Goal: Find contact information: Find contact information

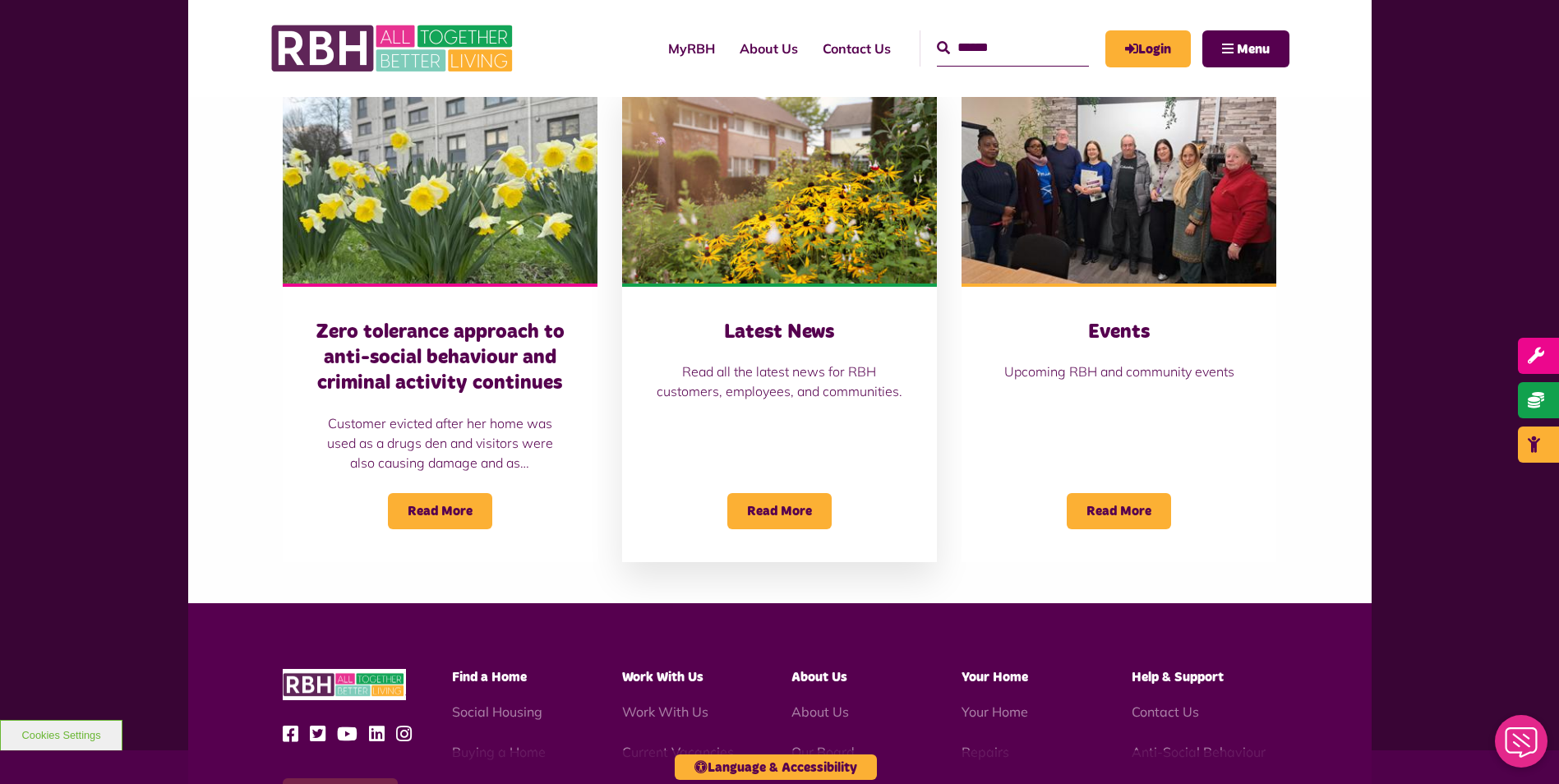
scroll to position [1457, 0]
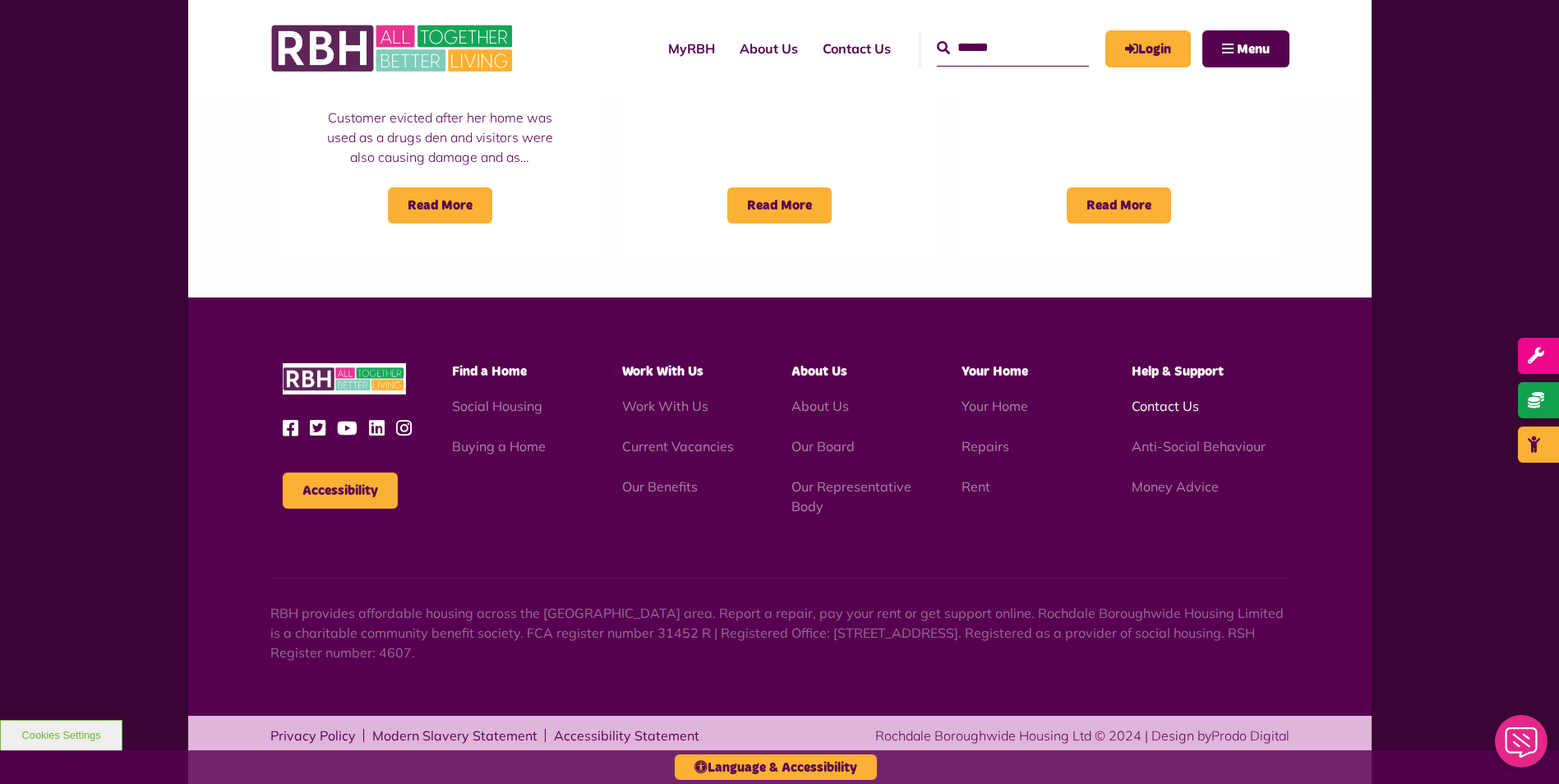
click at [1166, 403] on link "Contact Us" at bounding box center [1166, 406] width 68 height 16
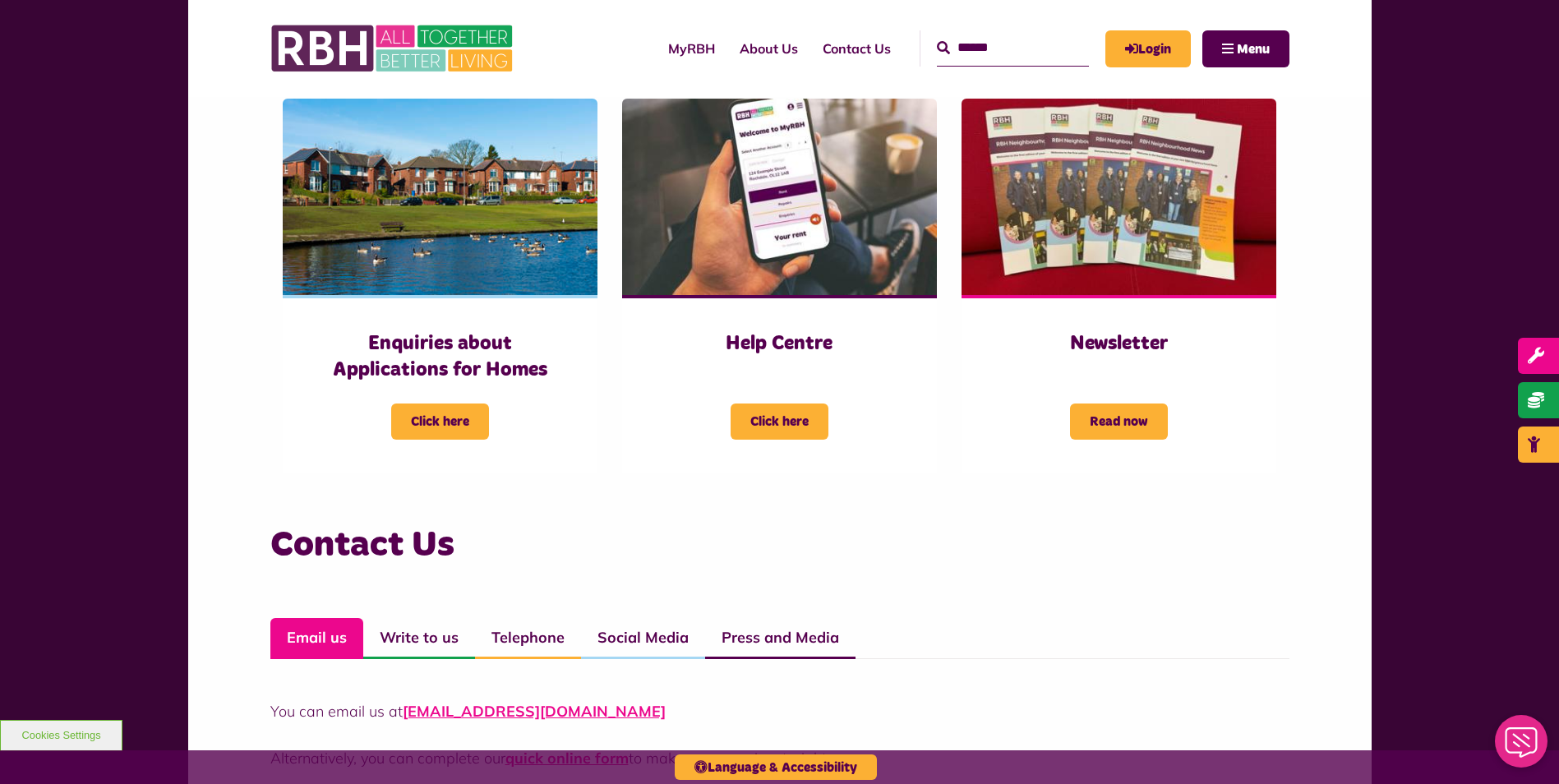
scroll to position [986, 0]
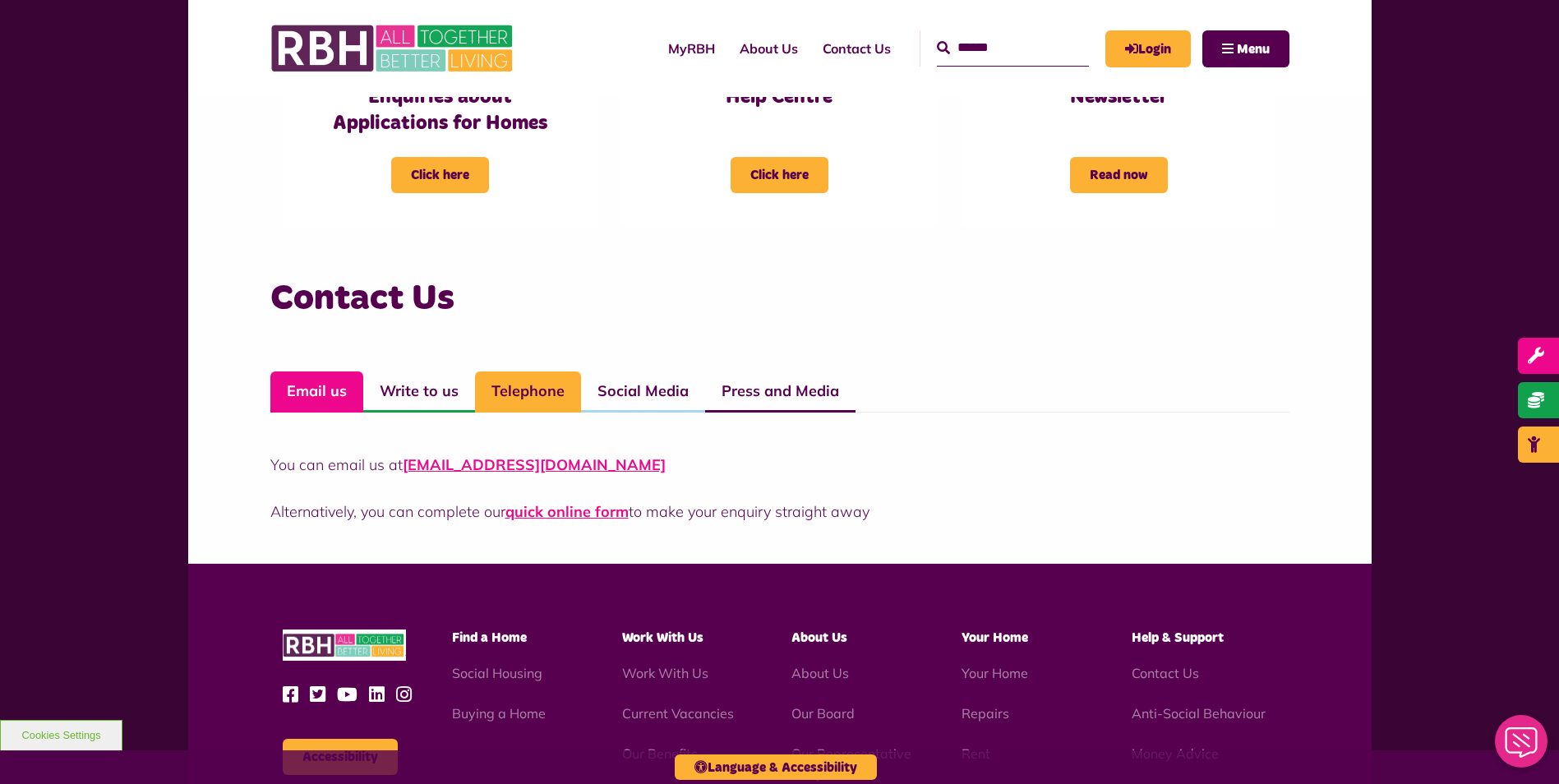
click at [529, 386] on link "Telephone" at bounding box center [528, 392] width 106 height 41
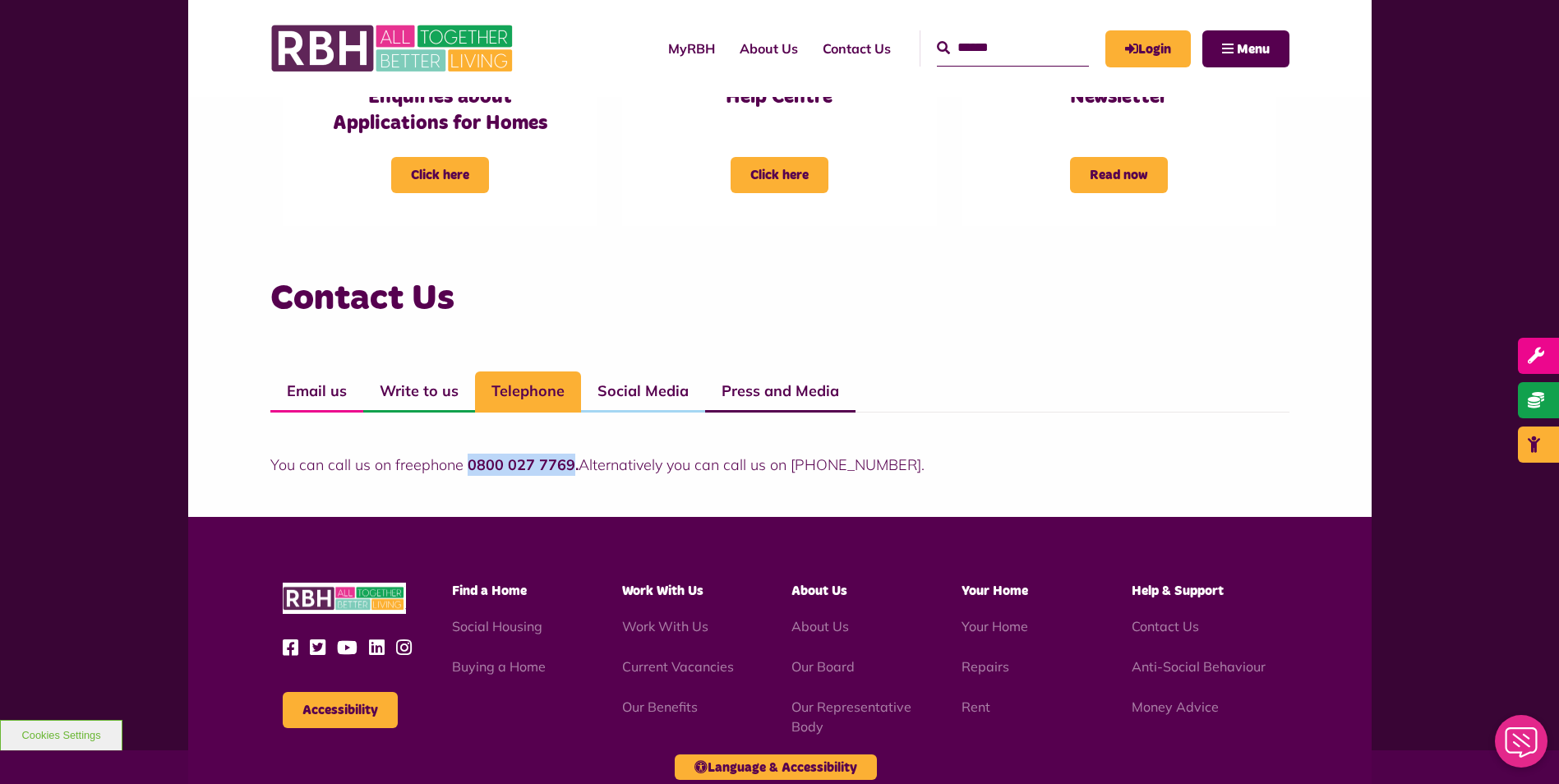
drag, startPoint x: 466, startPoint y: 465, endPoint x: 569, endPoint y: 474, distance: 103.4
click at [569, 474] on p "You can call us on freephone 0800 027 7769. Alternatively you can call us on 01…" at bounding box center [780, 465] width 1019 height 22
drag, startPoint x: 569, startPoint y: 474, endPoint x: 510, endPoint y: 472, distance: 59.0
copy strong "0800 027 7769"
click at [322, 394] on link "Email us" at bounding box center [317, 392] width 93 height 41
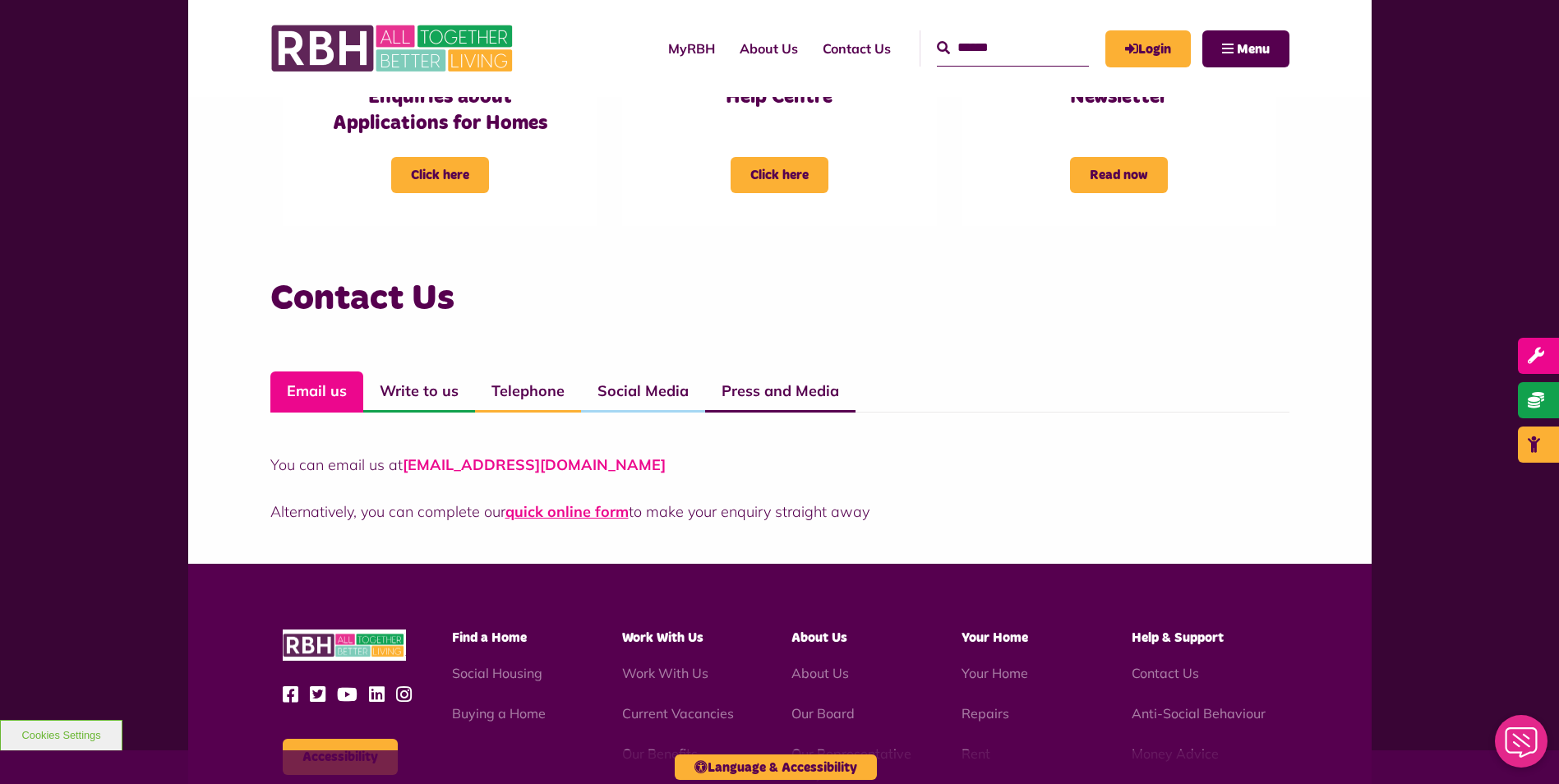
drag, startPoint x: 642, startPoint y: 465, endPoint x: 408, endPoint y: 468, distance: 234.0
click at [408, 468] on p "You can email us at CustomerExperience@rbh.org.uk" at bounding box center [780, 465] width 1019 height 22
drag, startPoint x: 408, startPoint y: 468, endPoint x: 426, endPoint y: 462, distance: 19.0
copy link "CustomerExperience@rbh.org.uk"
